Goal: Check status: Check status

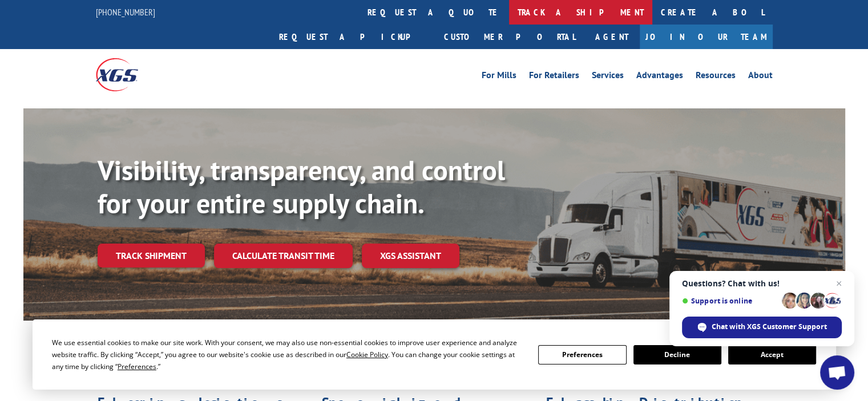
click at [509, 13] on link "track a shipment" at bounding box center [580, 12] width 143 height 25
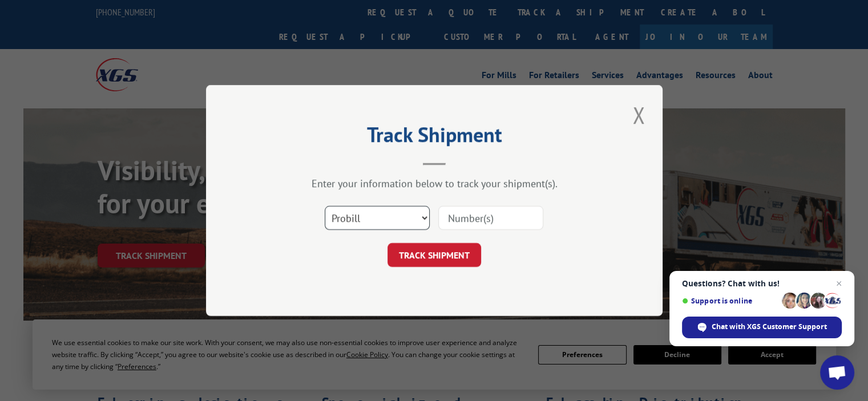
click at [381, 219] on select "Select category... Probill BOL PO" at bounding box center [377, 218] width 105 height 24
select select "bol"
click at [325, 206] on select "Select category... Probill BOL PO" at bounding box center [377, 218] width 105 height 24
click at [440, 254] on button "TRACK SHIPMENT" at bounding box center [435, 255] width 94 height 24
type input "3354424"
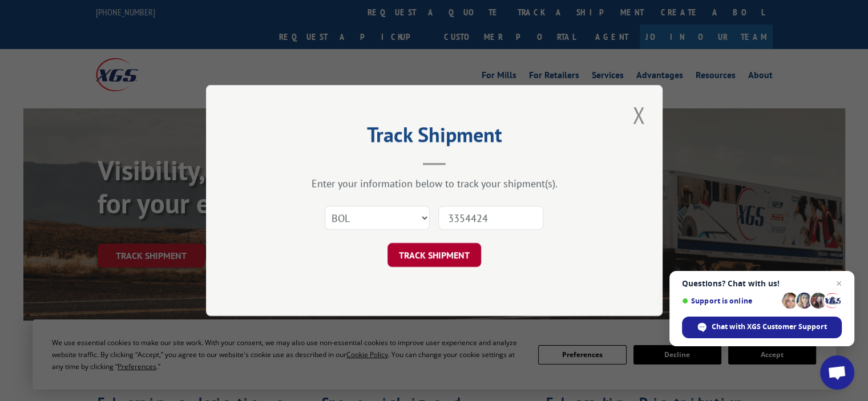
click at [431, 256] on button "TRACK SHIPMENT" at bounding box center [435, 255] width 94 height 24
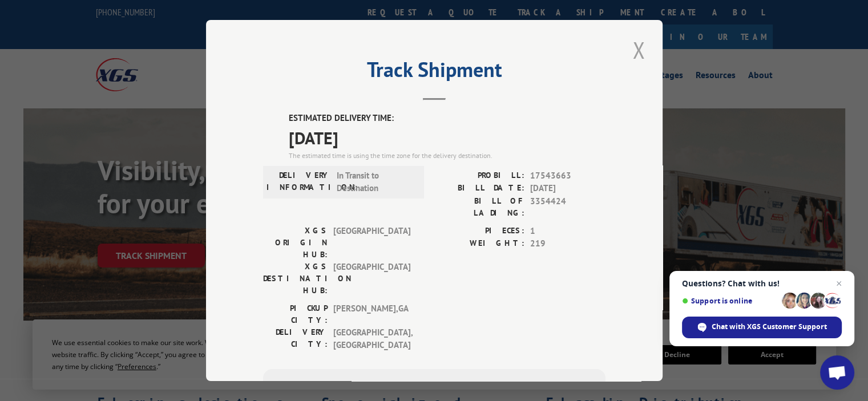
click at [634, 52] on button "Close modal" at bounding box center [638, 49] width 19 height 31
